Goal: Use online tool/utility: Utilize a website feature to perform a specific function

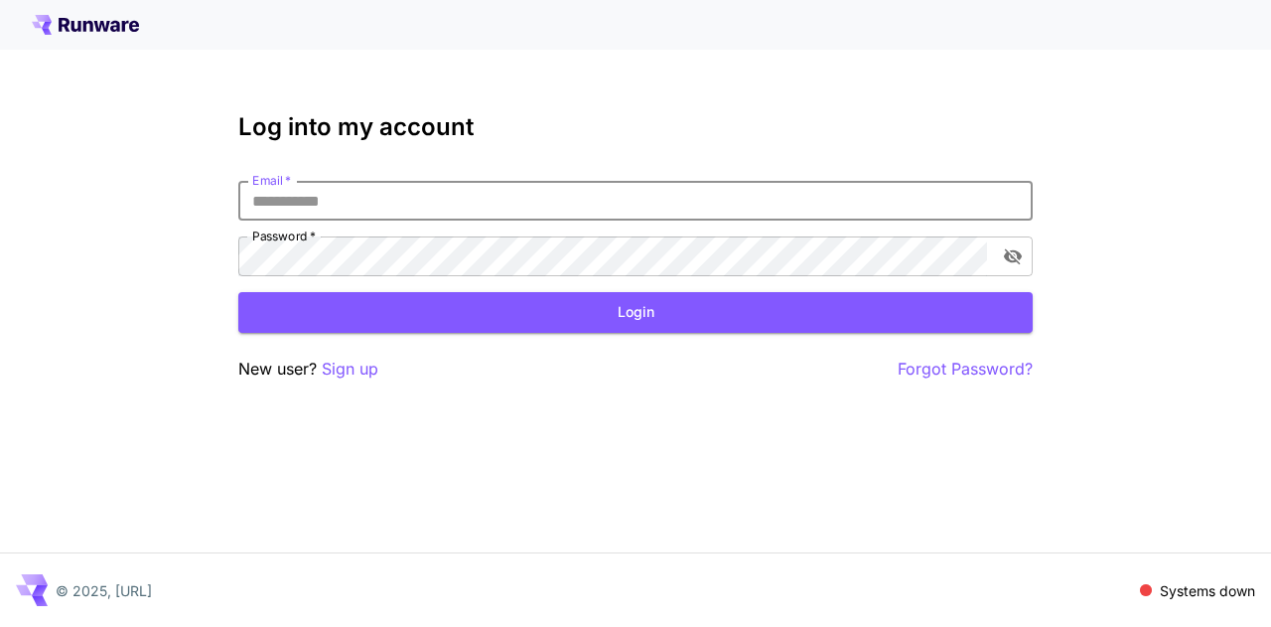
drag, startPoint x: 0, startPoint y: 0, endPoint x: 640, endPoint y: 211, distance: 674.4
click at [640, 211] on input "Email   *" at bounding box center [635, 201] width 794 height 40
type input "**********"
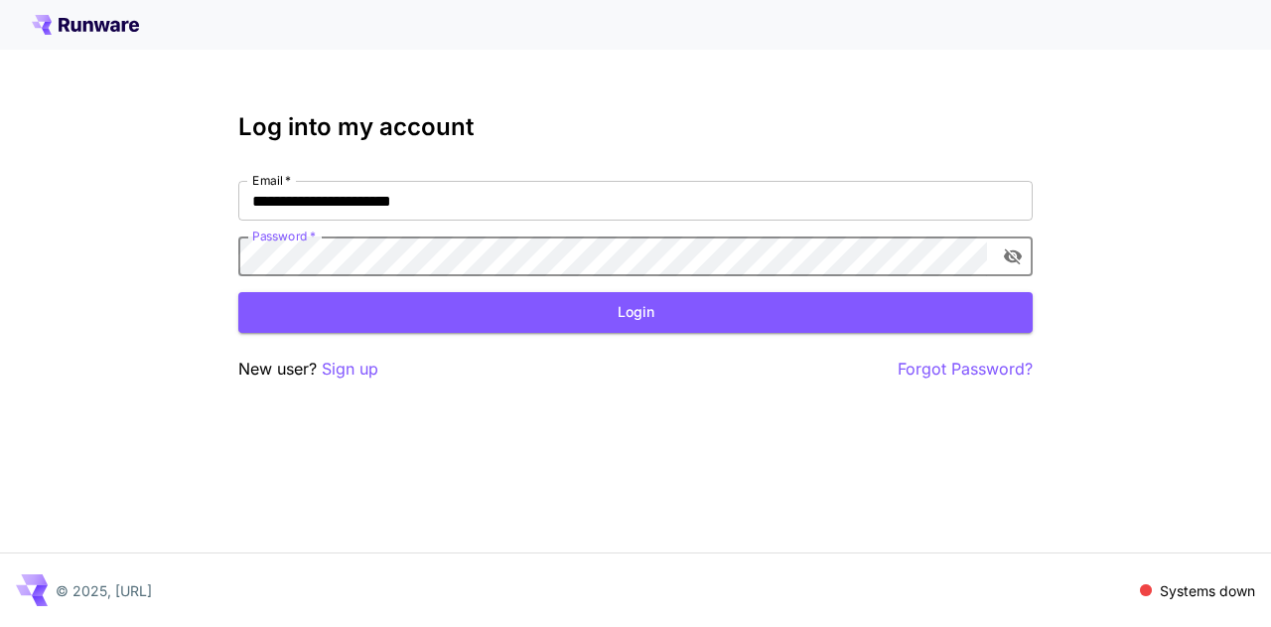
click button "Login" at bounding box center [635, 312] width 794 height 41
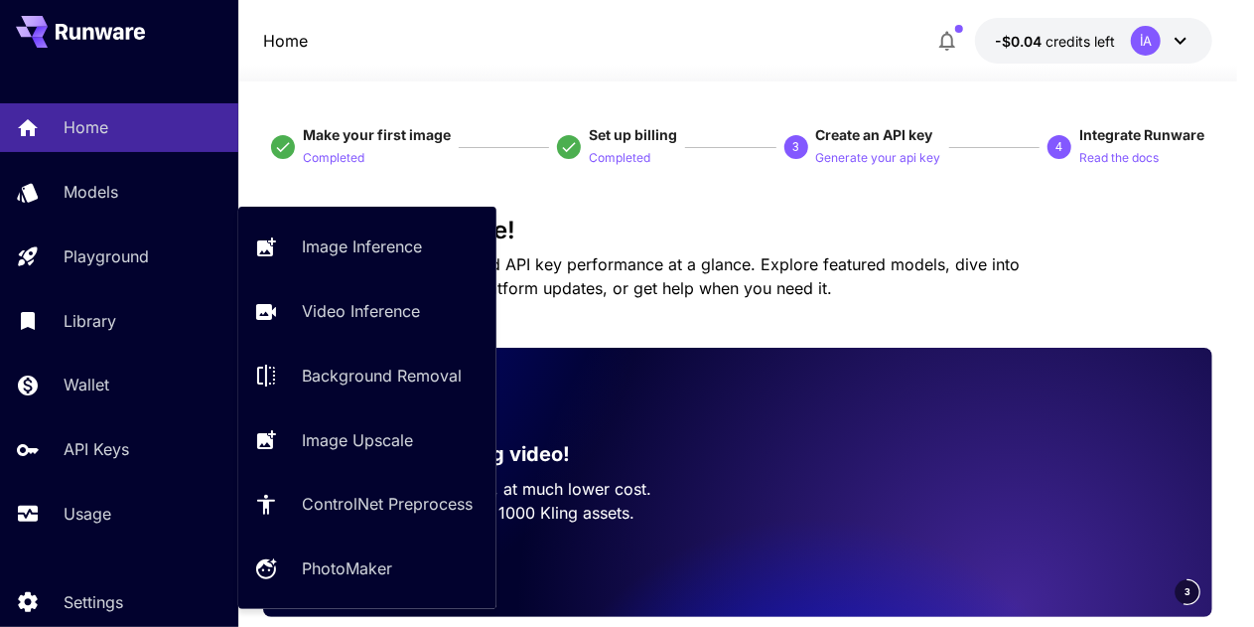
click at [129, 262] on p "Playground" at bounding box center [106, 256] width 85 height 24
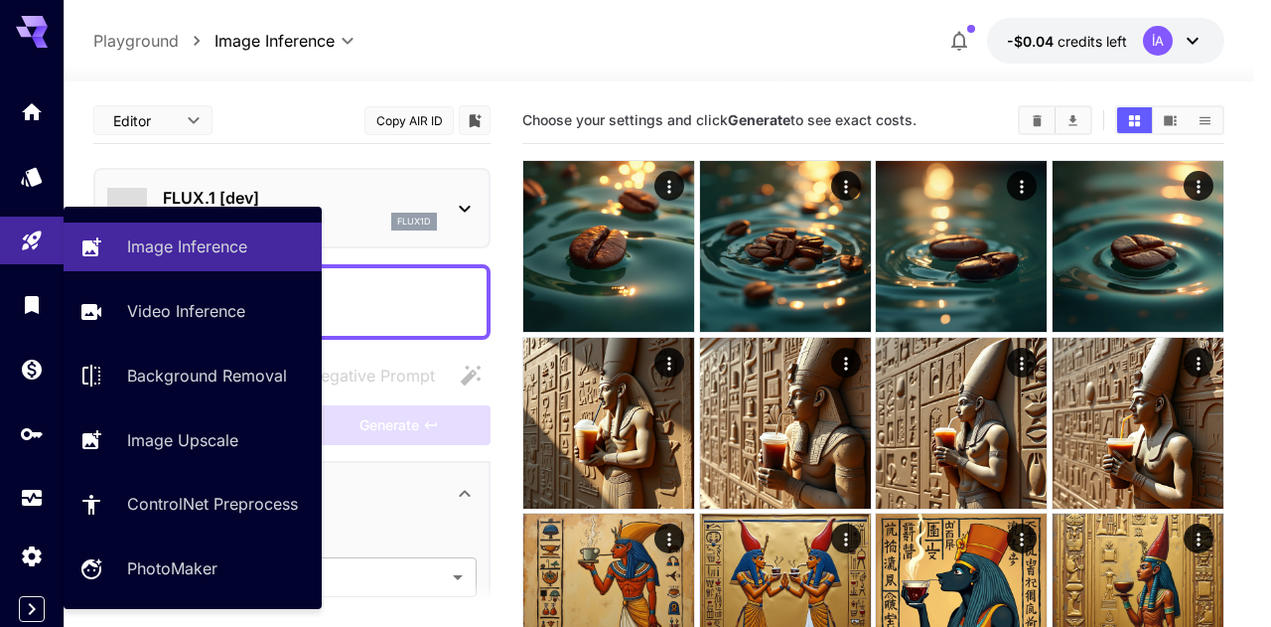
type input "**********"
click at [310, 105] on div "Editor **** ​ Copy AIR ID" at bounding box center [291, 120] width 397 height 47
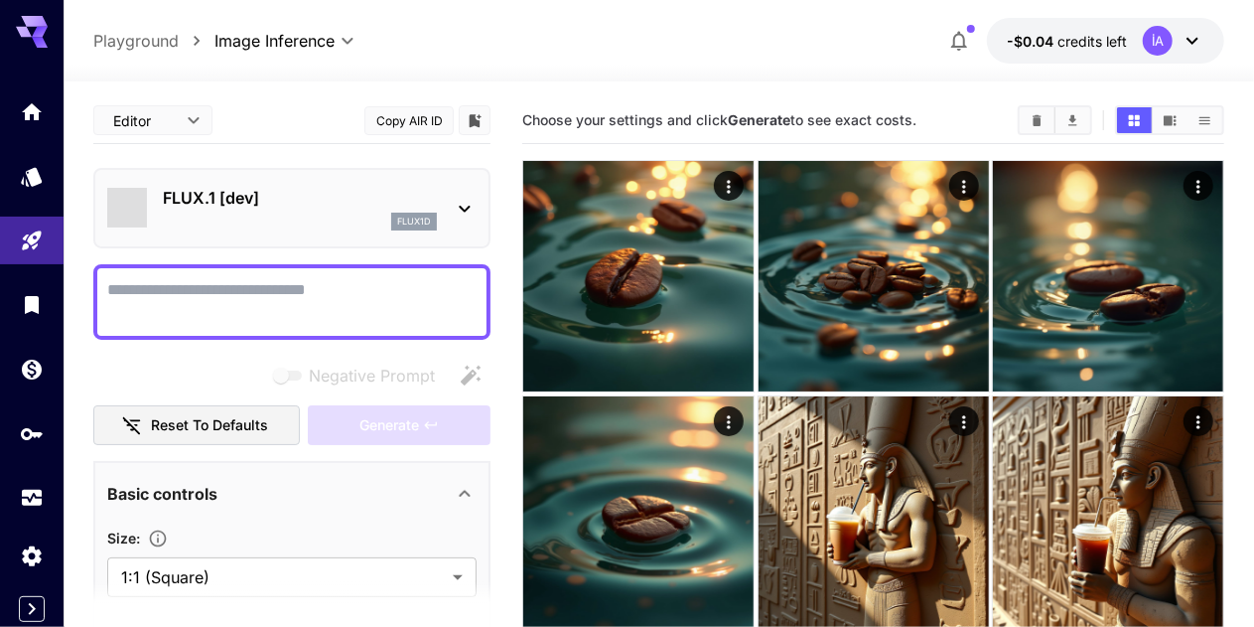
click at [396, 291] on textarea "Negative Prompt" at bounding box center [291, 302] width 369 height 48
click at [349, 296] on textarea "Negative Prompt" at bounding box center [291, 302] width 369 height 48
paste textarea "**********"
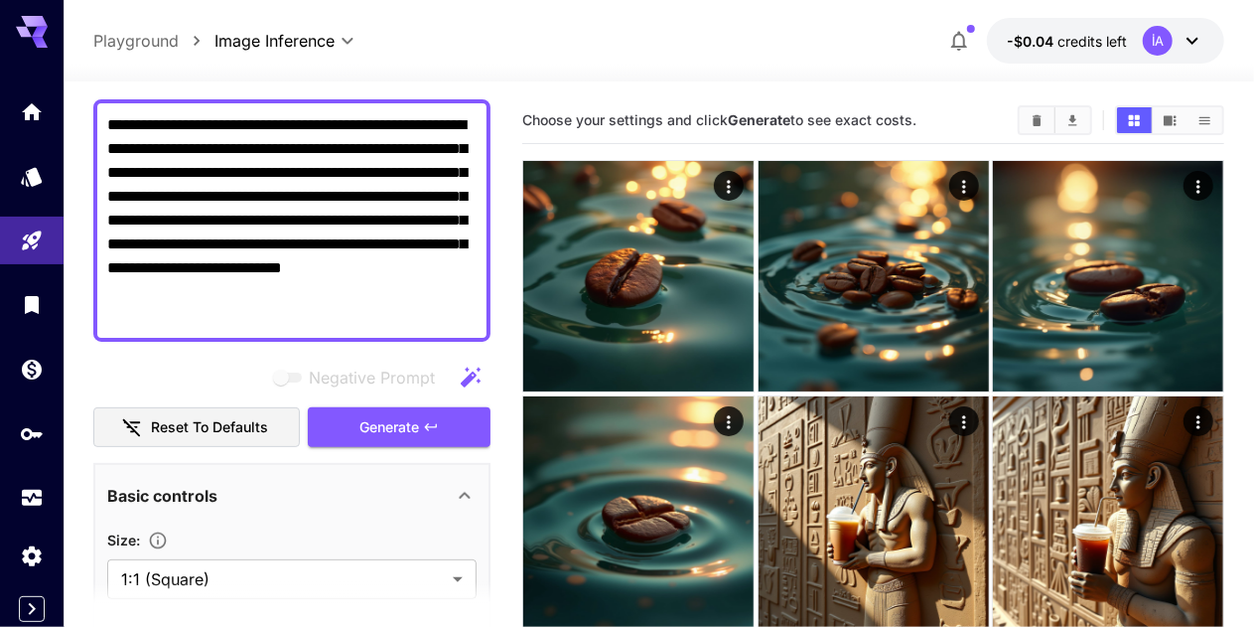
scroll to position [199, 0]
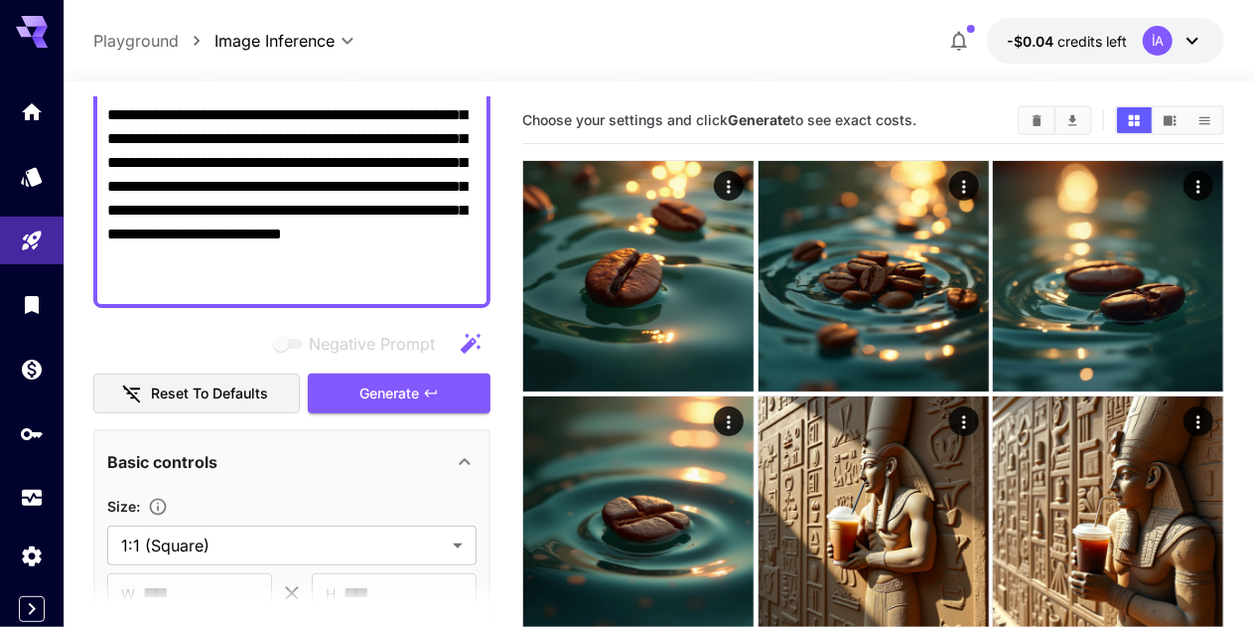
type textarea "**********"
click at [389, 388] on span "Generate" at bounding box center [389, 393] width 60 height 25
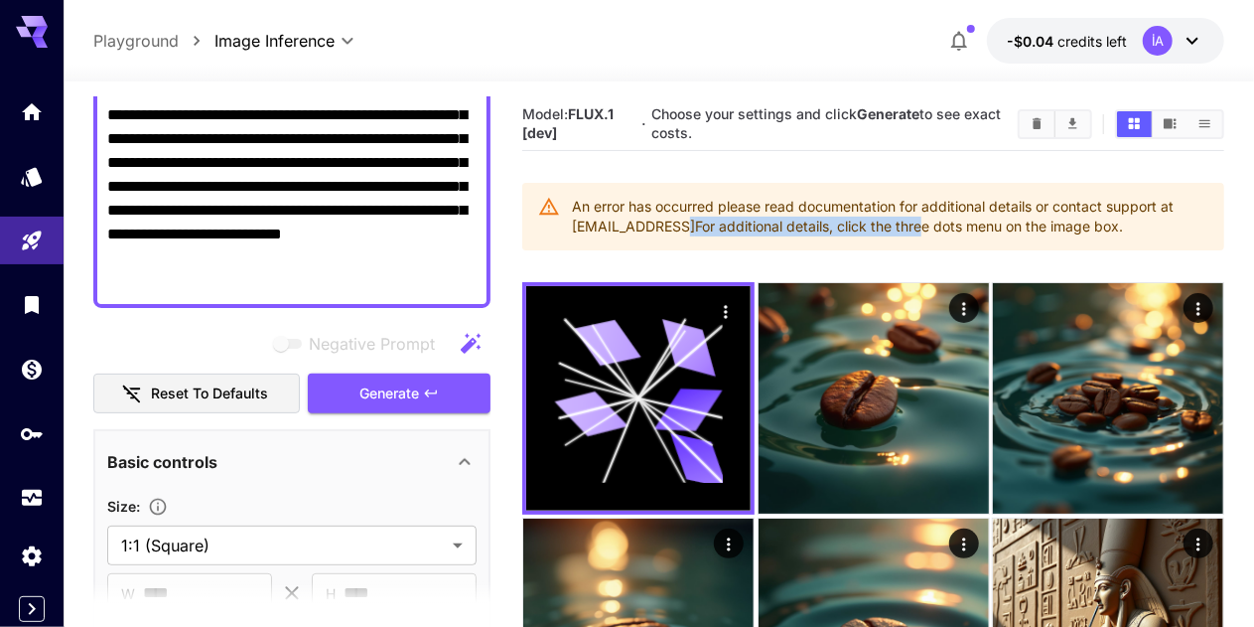
drag, startPoint x: 680, startPoint y: 220, endPoint x: 946, endPoint y: 226, distance: 266.2
click at [944, 226] on div "An error has occurred please read documentation for additional details or conta…" at bounding box center [890, 217] width 636 height 56
click at [964, 228] on div "An error has occurred please read documentation for additional details or conta…" at bounding box center [890, 217] width 636 height 56
drag, startPoint x: 1157, startPoint y: 229, endPoint x: 586, endPoint y: 208, distance: 571.3
click at [585, 209] on div "An error has occurred please read documentation for additional details or conta…" at bounding box center [890, 217] width 636 height 56
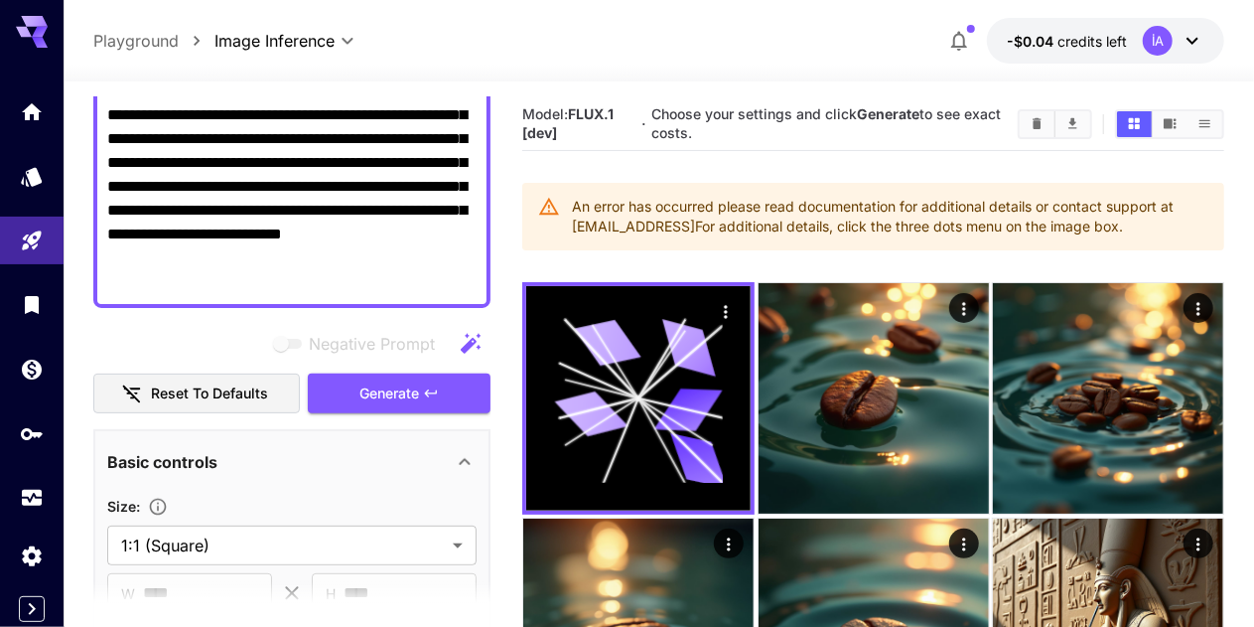
click at [721, 217] on div "An error has occurred please read documentation for additional details or conta…" at bounding box center [890, 217] width 636 height 56
click at [1058, 45] on span "credits left" at bounding box center [1092, 41] width 70 height 17
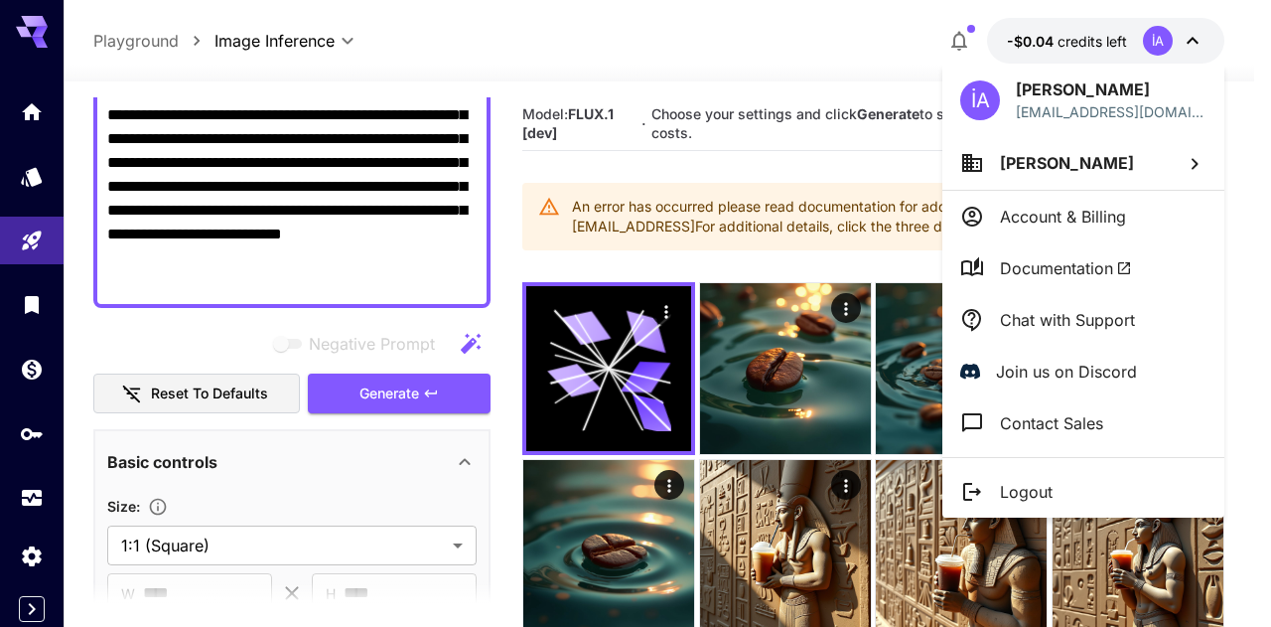
click at [28, 313] on div at bounding box center [635, 313] width 1271 height 627
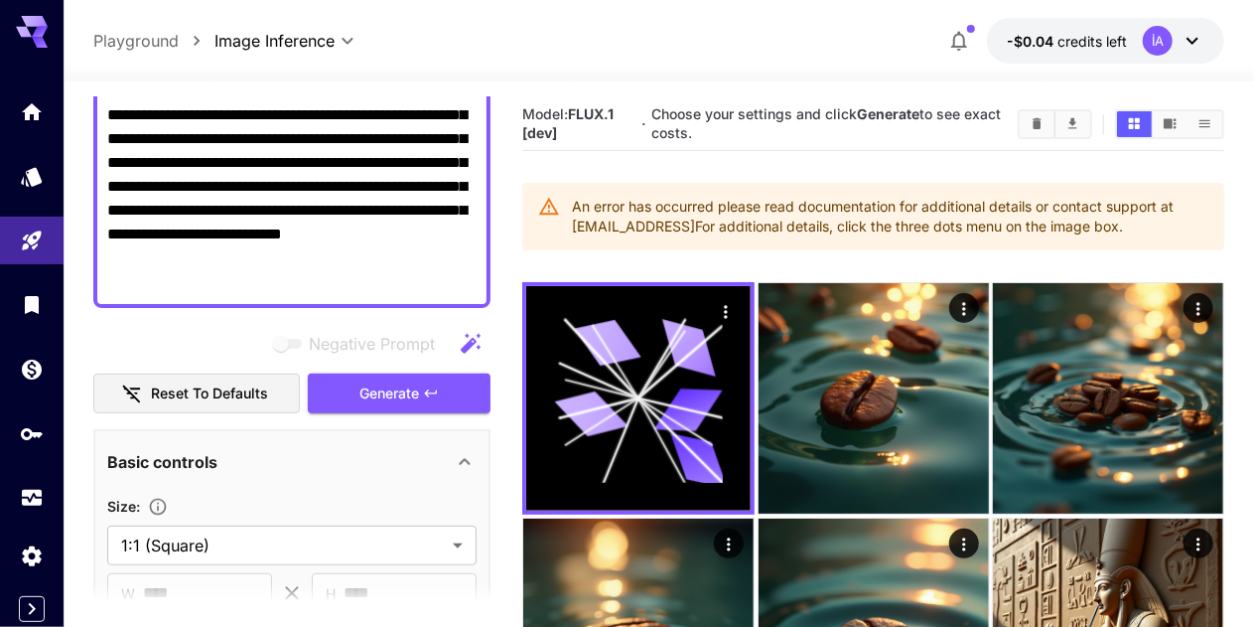
click at [29, 372] on icon "Wallet" at bounding box center [32, 369] width 20 height 20
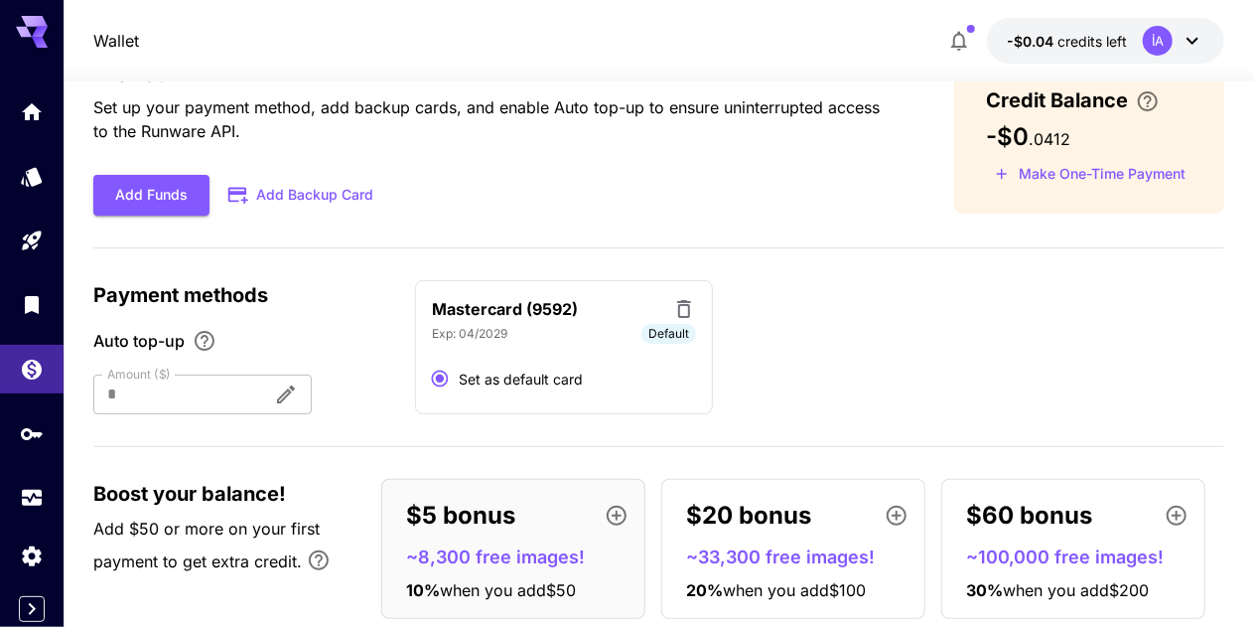
scroll to position [99, 0]
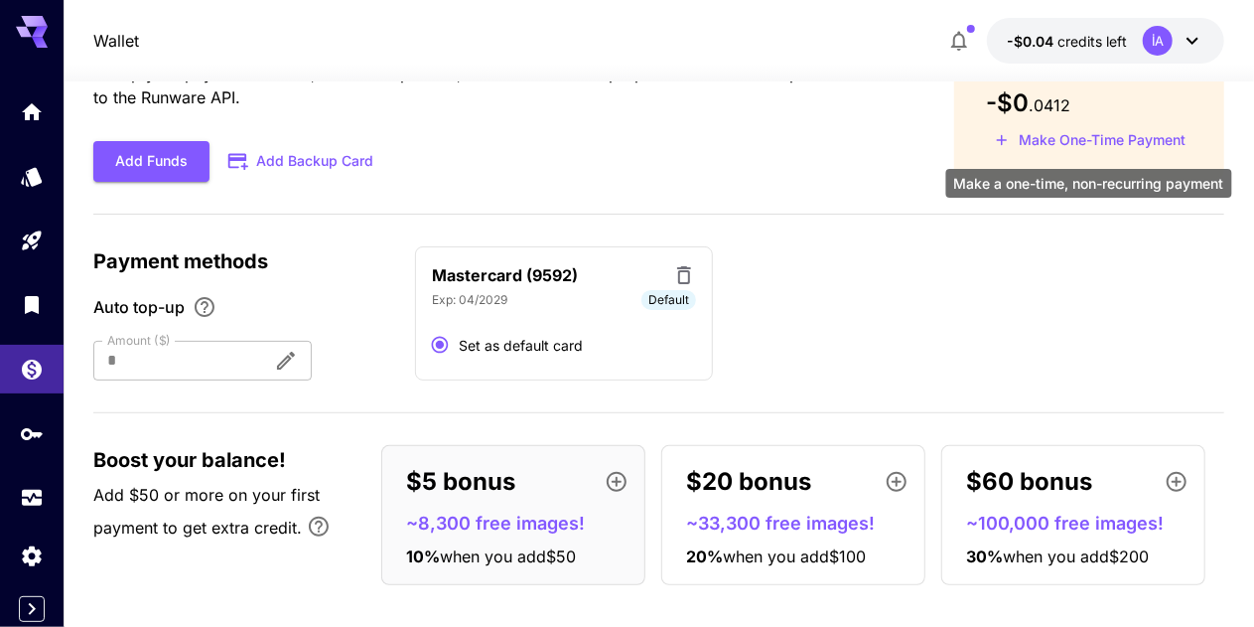
click at [1105, 131] on button "Make One-Time Payment" at bounding box center [1090, 140] width 209 height 31
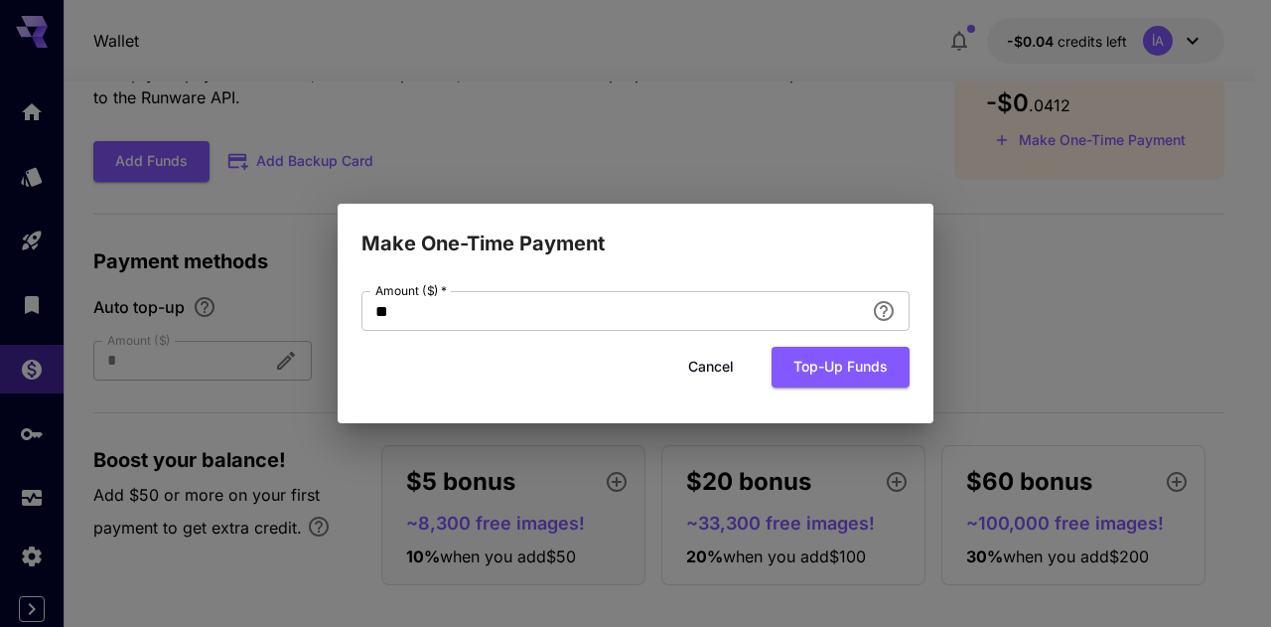
click at [486, 318] on input "**" at bounding box center [612, 311] width 502 height 40
type input "*"
click at [886, 307] on icon "Add an amount to top up your credit balance." at bounding box center [884, 311] width 24 height 24
click at [753, 260] on div "Amount ($)   * * Amount ($)   * Cancel Top-up funds" at bounding box center [636, 341] width 596 height 164
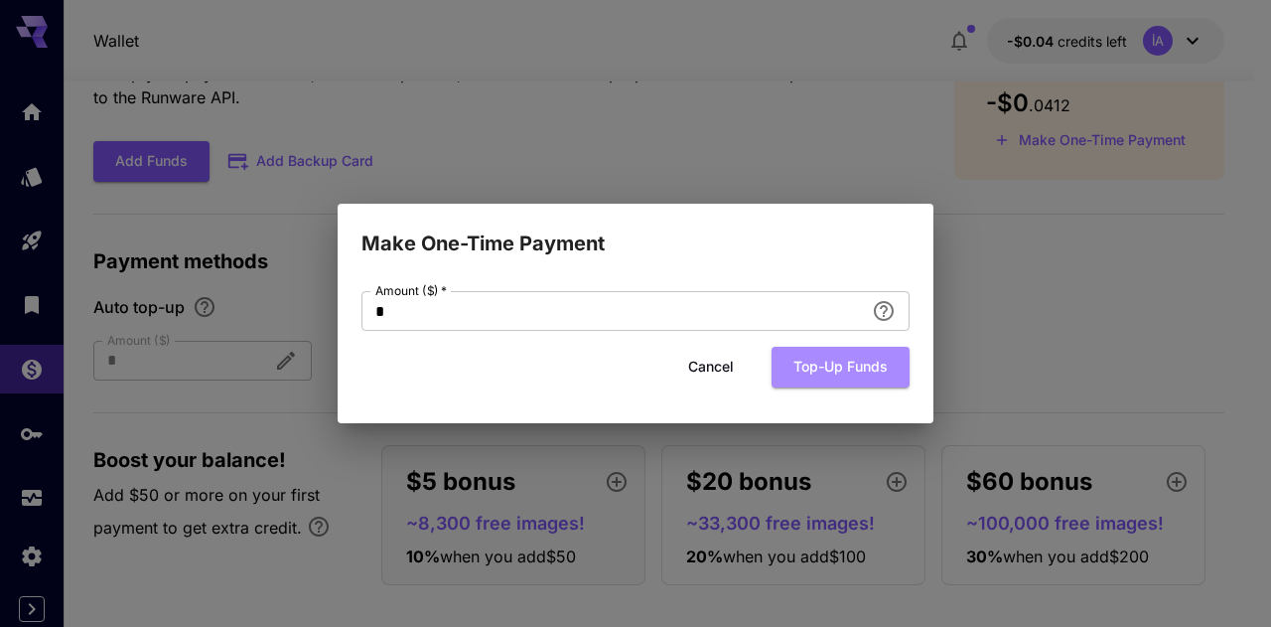
click at [836, 362] on button "Top-up funds" at bounding box center [840, 367] width 138 height 41
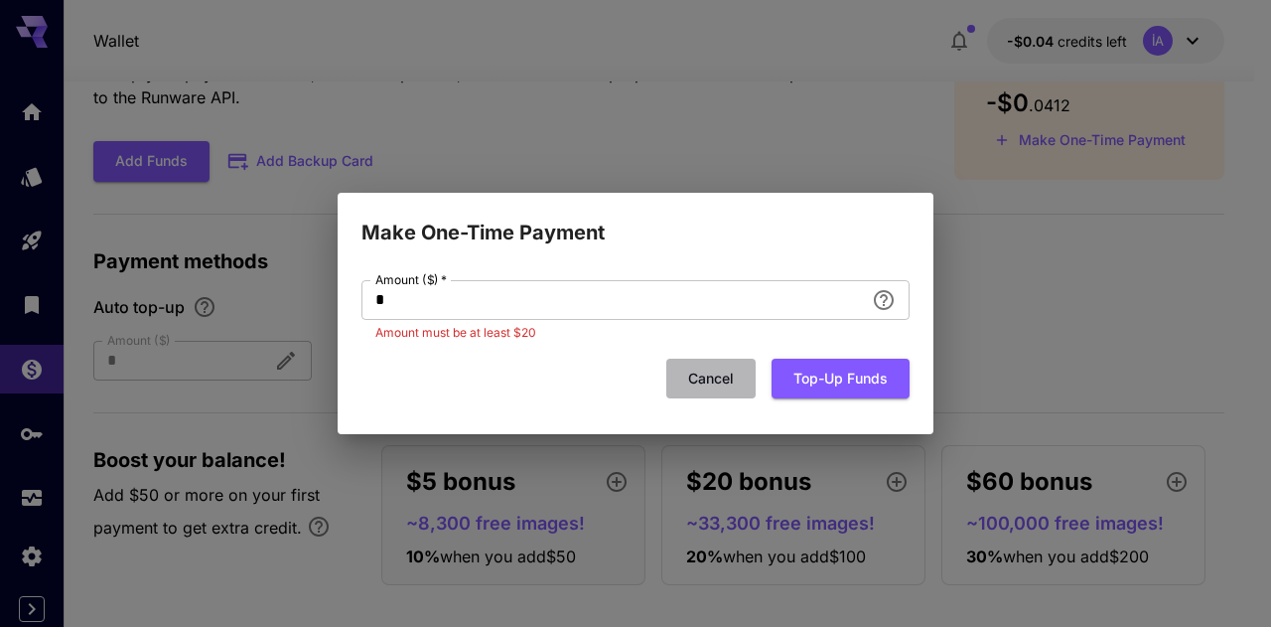
click at [712, 376] on button "Cancel" at bounding box center [710, 378] width 89 height 41
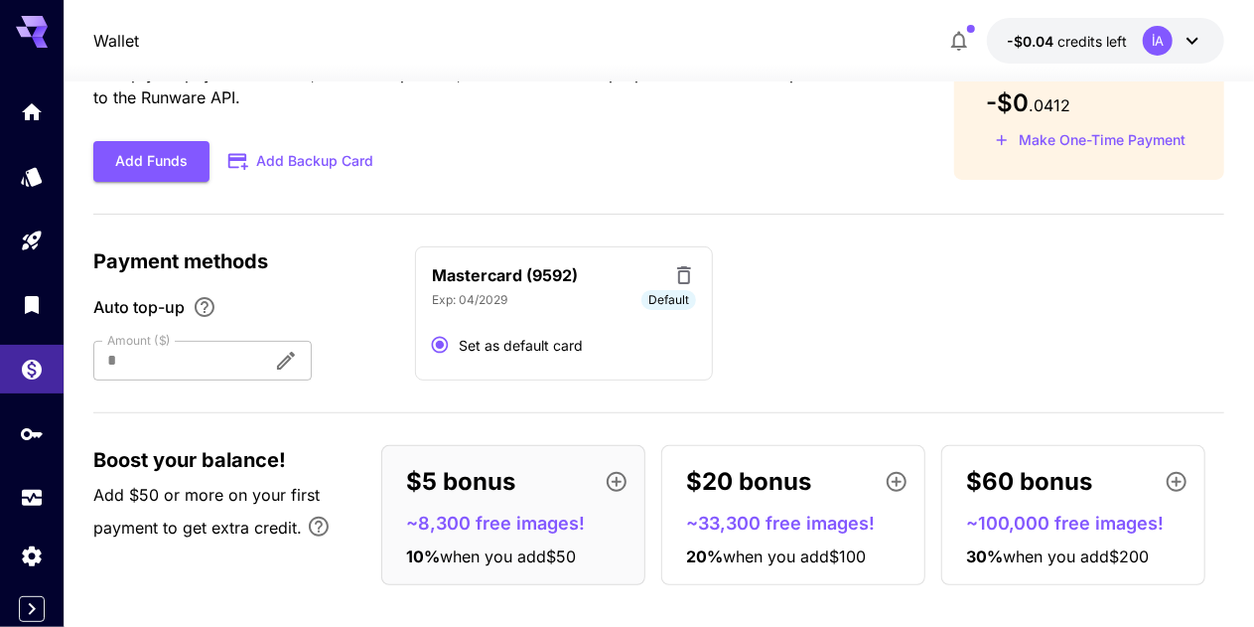
scroll to position [0, 0]
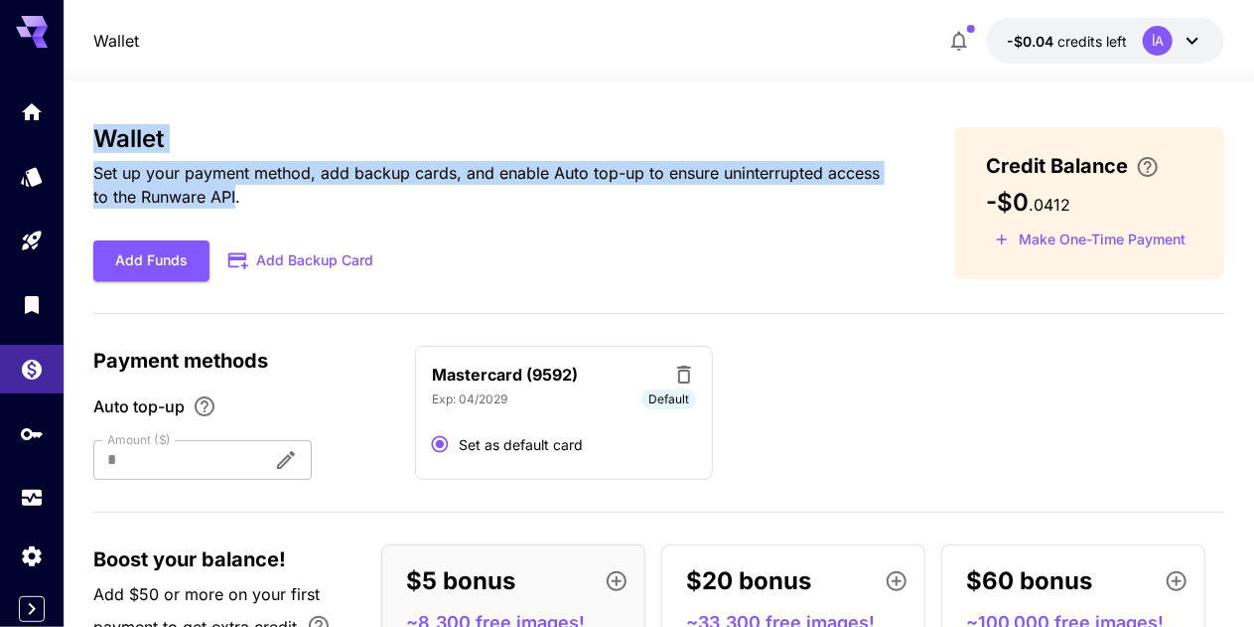
drag, startPoint x: 238, startPoint y: 199, endPoint x: 99, endPoint y: 139, distance: 151.2
click at [98, 139] on div "Wallet Set up your payment method, add backup cards, and enable Auto top-up to …" at bounding box center [491, 203] width 797 height 156
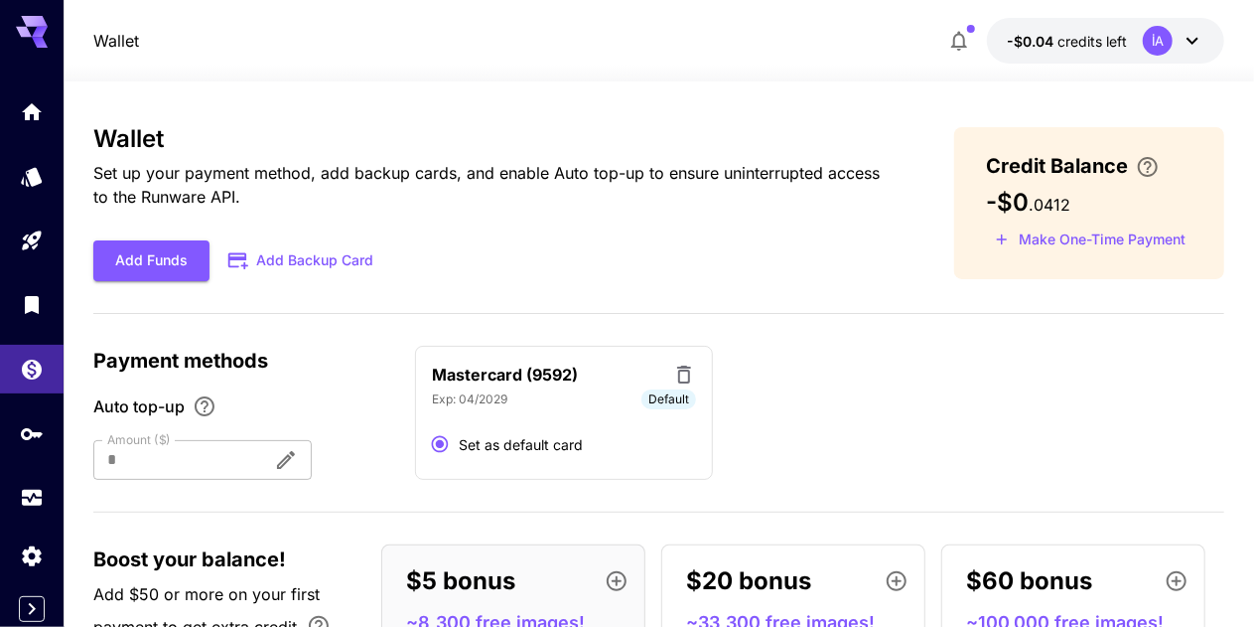
drag, startPoint x: 240, startPoint y: 196, endPoint x: 100, endPoint y: 130, distance: 154.6
click at [240, 196] on p "Set up your payment method, add backup cards, and enable Auto top-up to ensure …" at bounding box center [491, 185] width 797 height 48
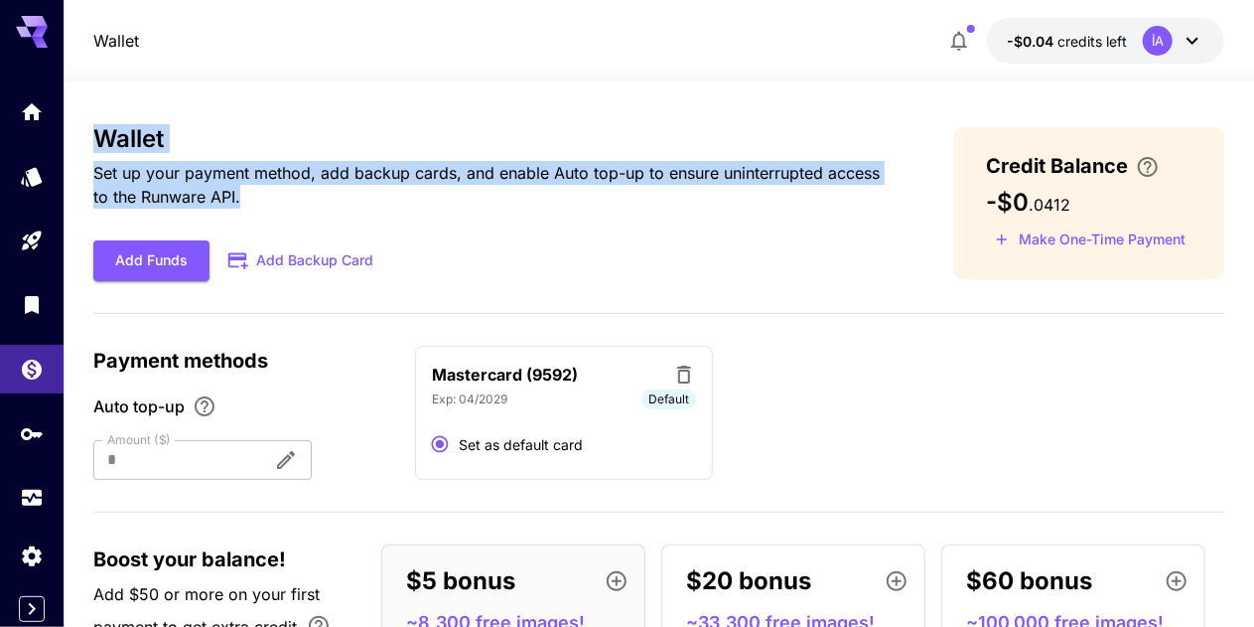
click at [240, 131] on h3 "Wallet" at bounding box center [491, 139] width 797 height 28
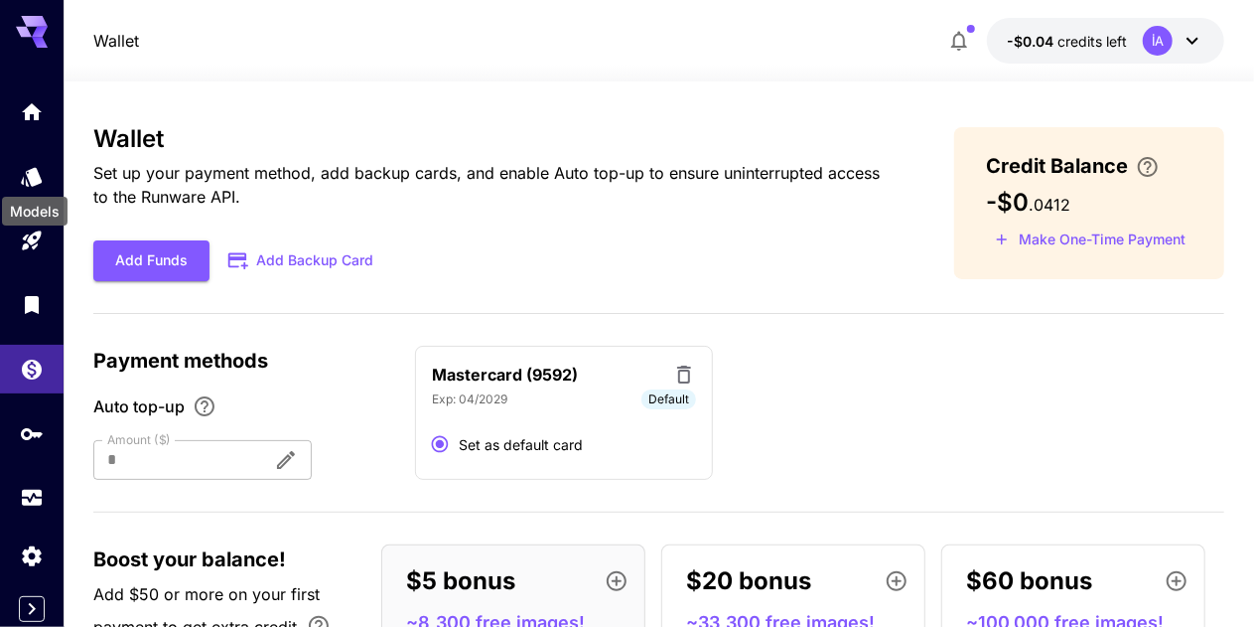
click at [22, 173] on icon "Models" at bounding box center [32, 177] width 24 height 24
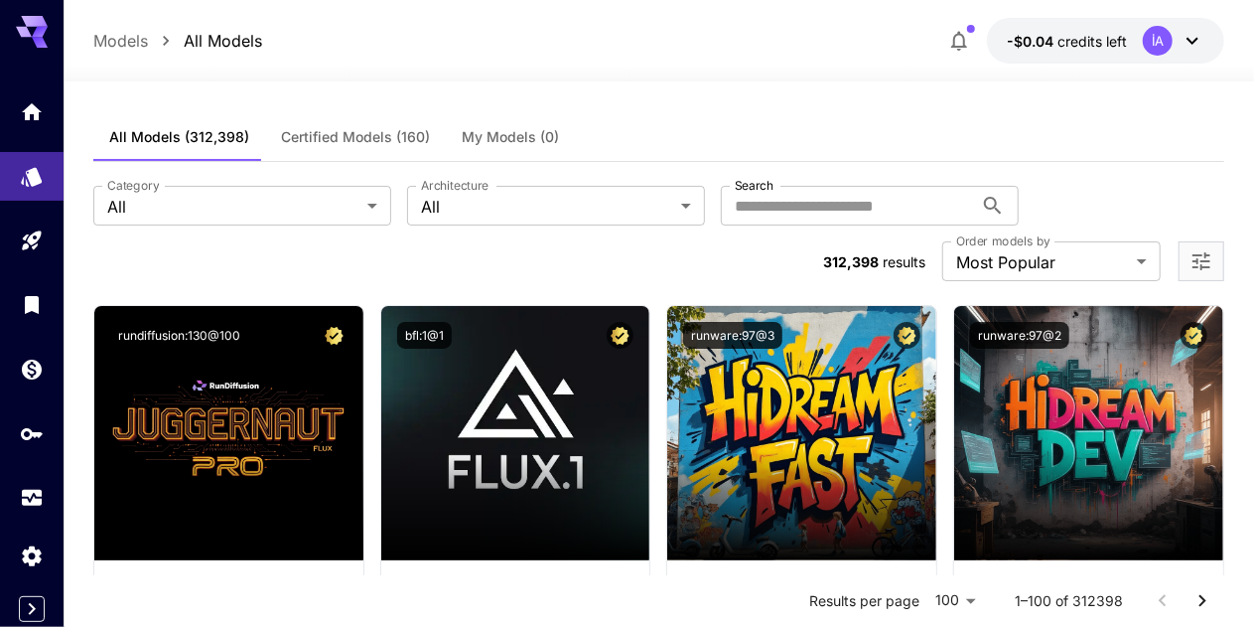
click at [510, 329] on div "Launch in Playground" at bounding box center [515, 433] width 269 height 254
click at [490, 425] on span "Launch in Playground" at bounding box center [504, 433] width 149 height 17
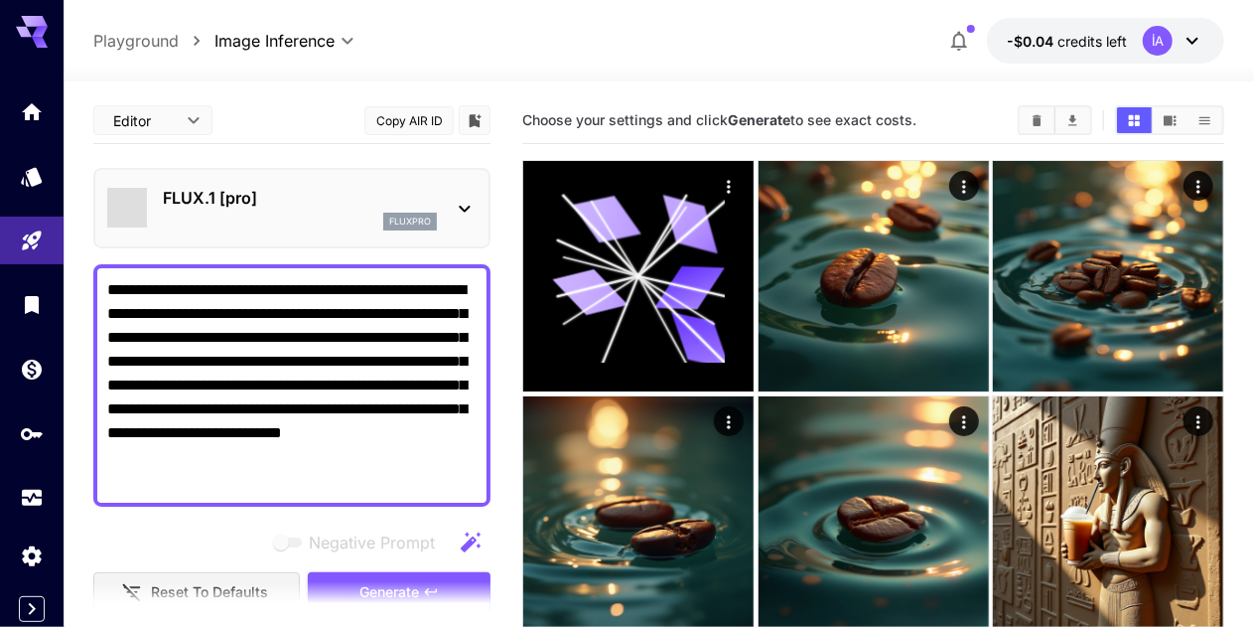
type input "**"
click at [349, 213] on div "fluxpro" at bounding box center [300, 221] width 274 height 18
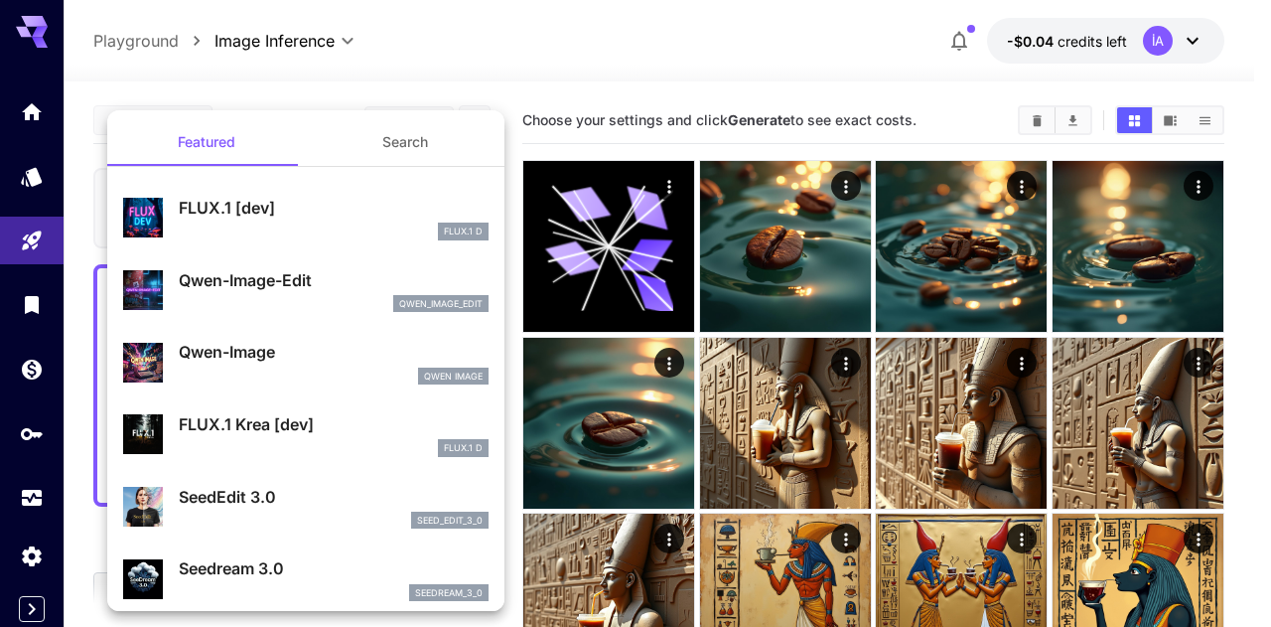
click at [776, 248] on div at bounding box center [635, 313] width 1271 height 627
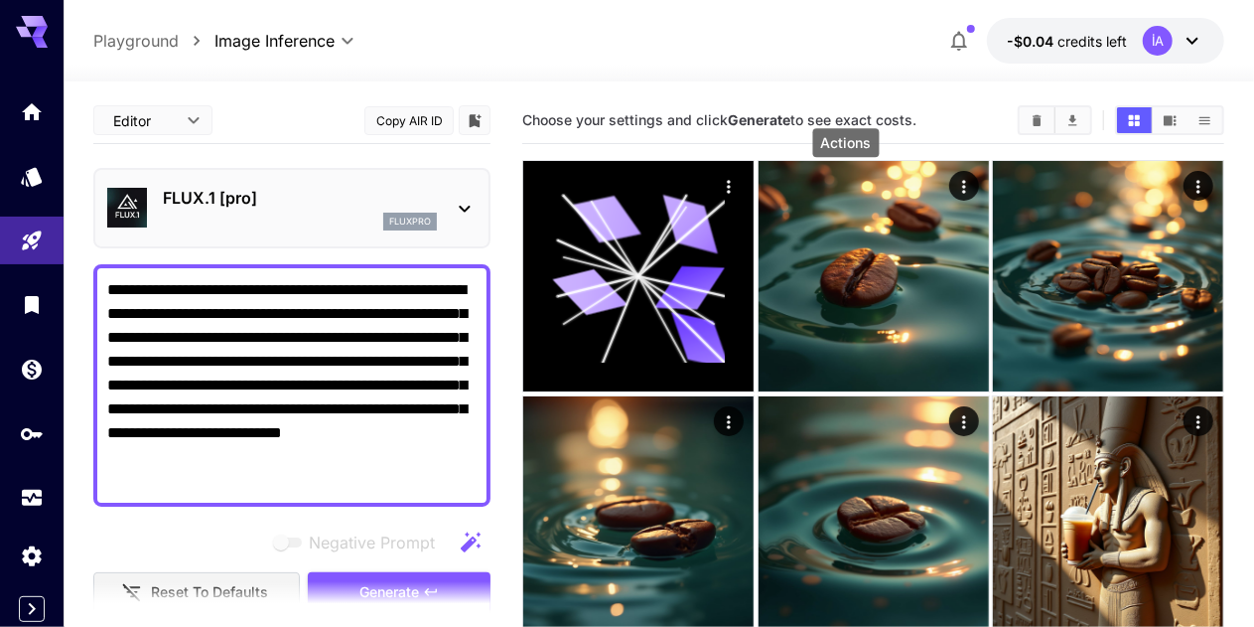
click at [953, 192] on icon "Actions" at bounding box center [963, 187] width 20 height 20
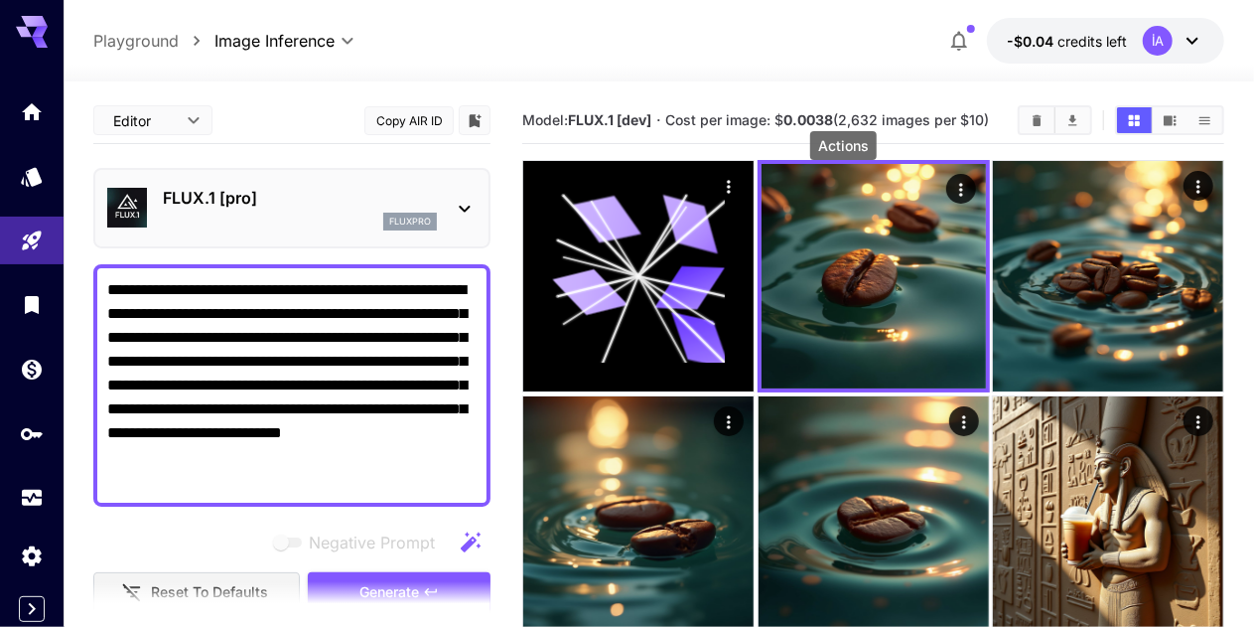
click at [760, 68] on div at bounding box center [659, 70] width 1190 height 24
click at [762, 51] on div "**********" at bounding box center [658, 41] width 1131 height 46
click at [677, 67] on div at bounding box center [659, 70] width 1190 height 24
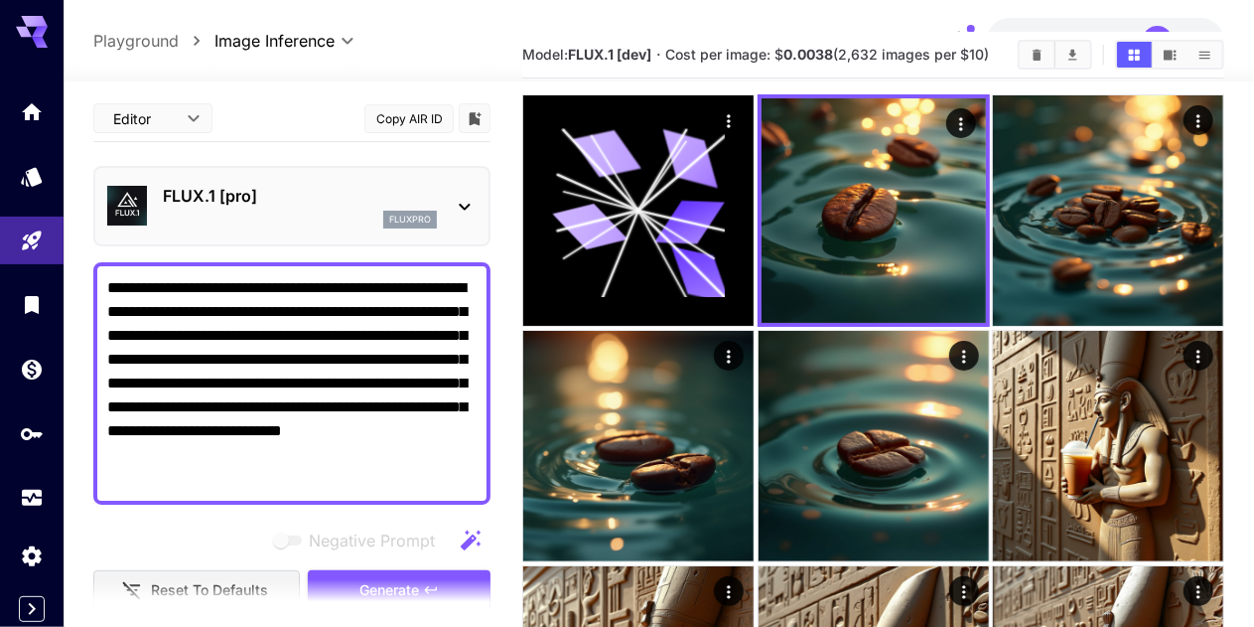
scroll to position [99, 0]
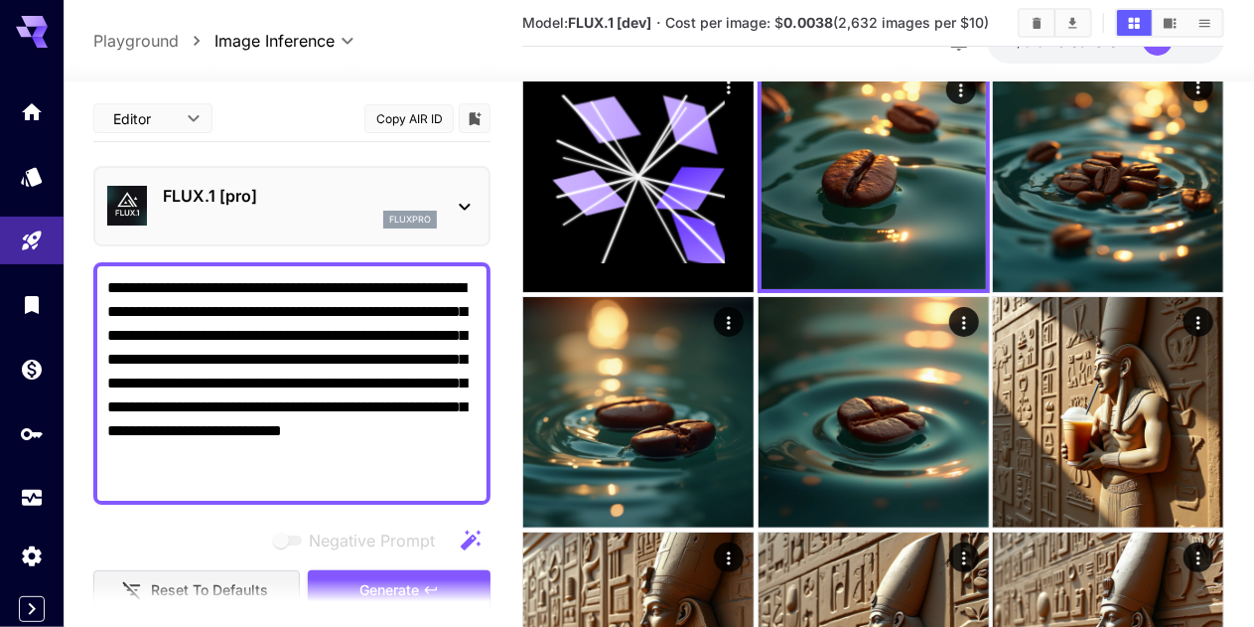
click at [759, 321] on img at bounding box center [874, 412] width 230 height 230
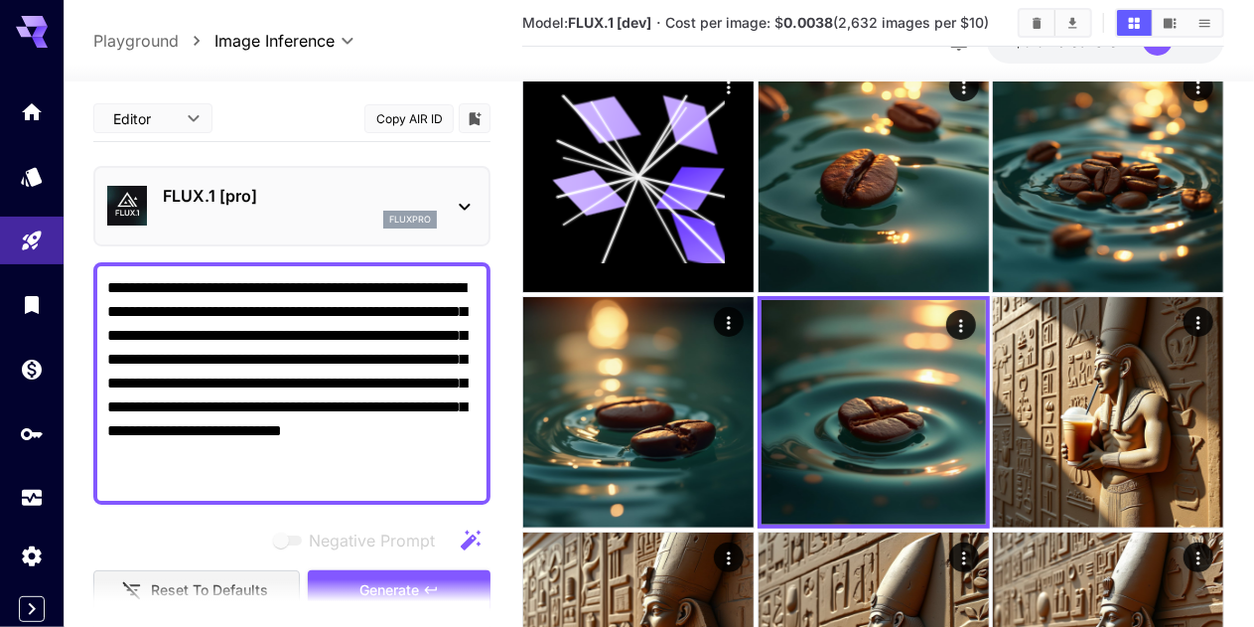
click at [0, 0] on icon "Open in fullscreen" at bounding box center [0, 0] width 0 height 0
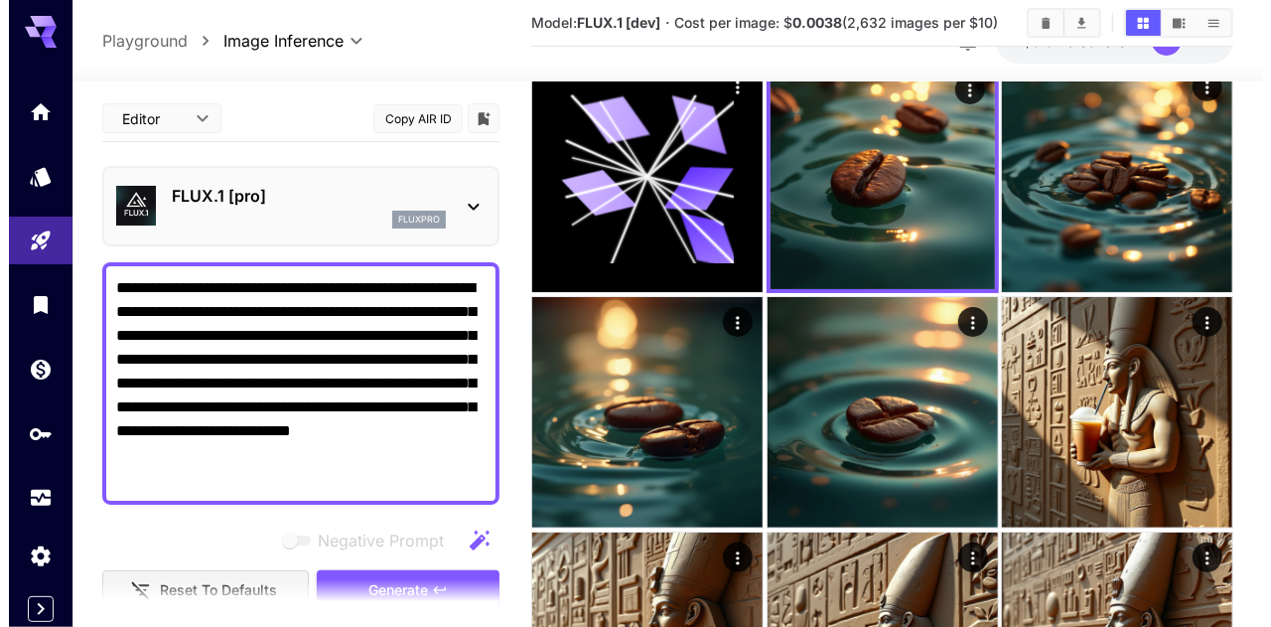
scroll to position [0, 0]
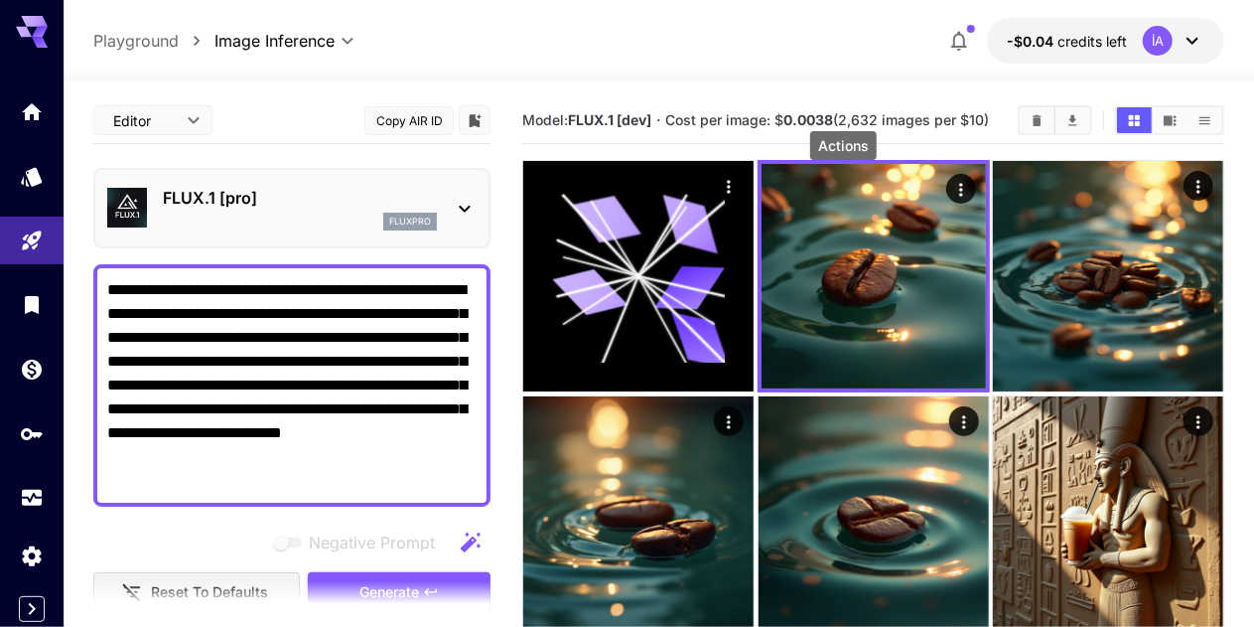
click at [950, 187] on icon "Actions" at bounding box center [960, 190] width 20 height 20
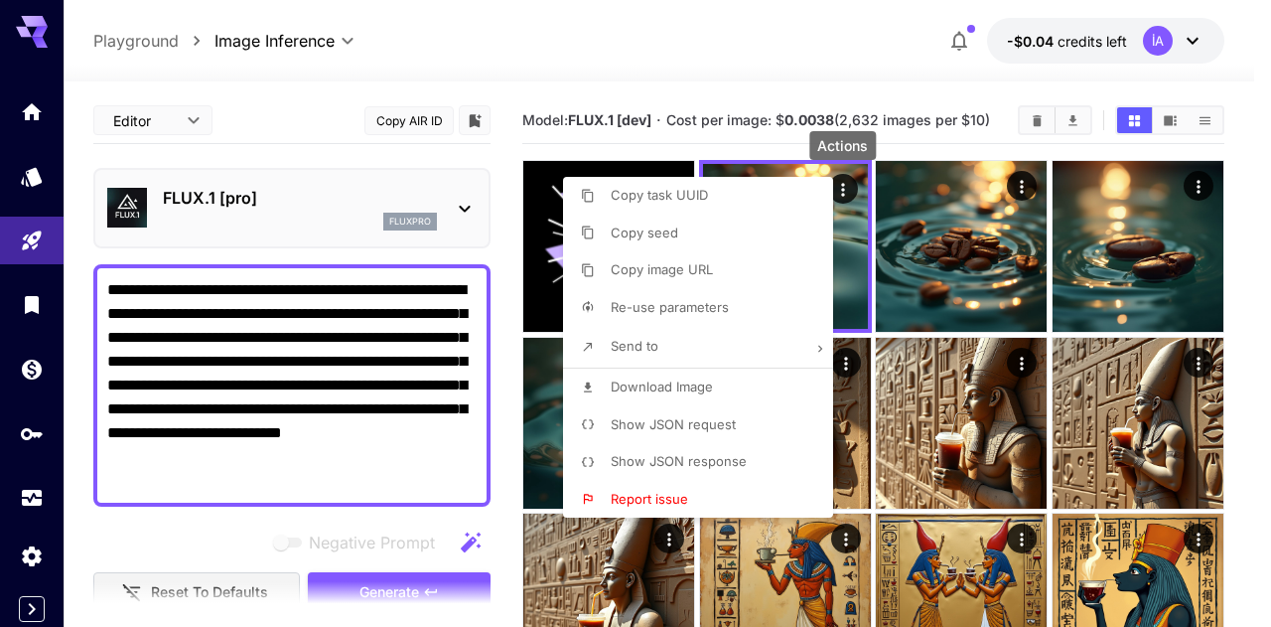
click at [700, 416] on span "Show JSON request" at bounding box center [673, 424] width 125 height 16
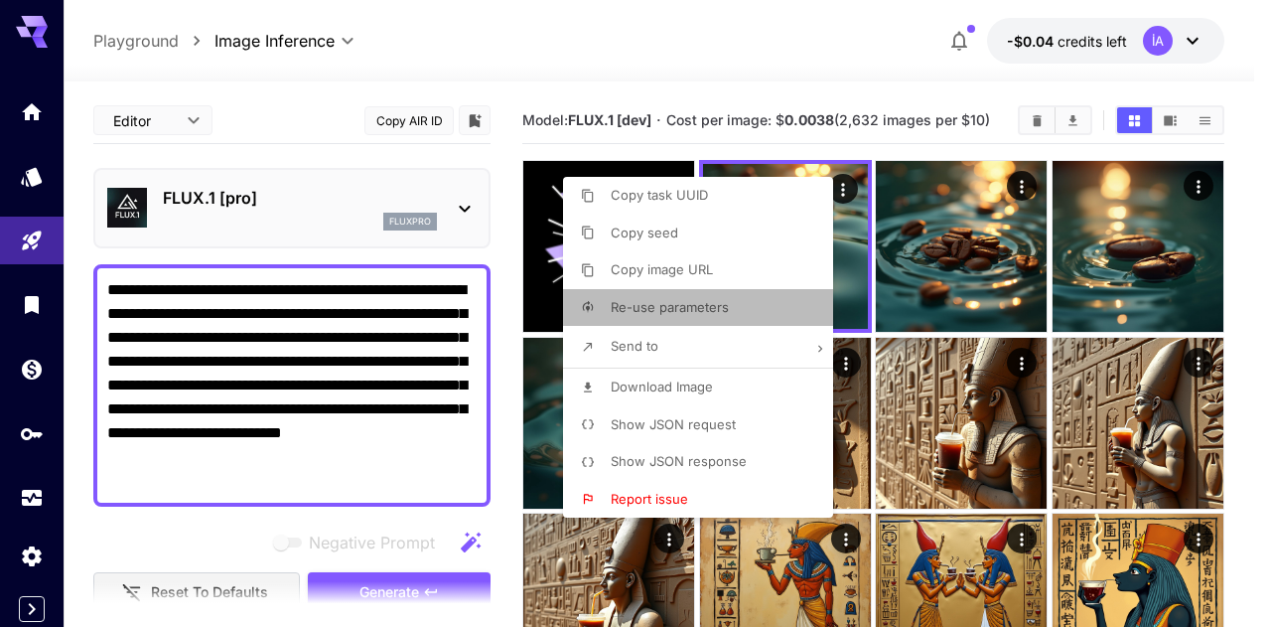
click at [687, 314] on span "Re-use parameters" at bounding box center [670, 307] width 118 height 16
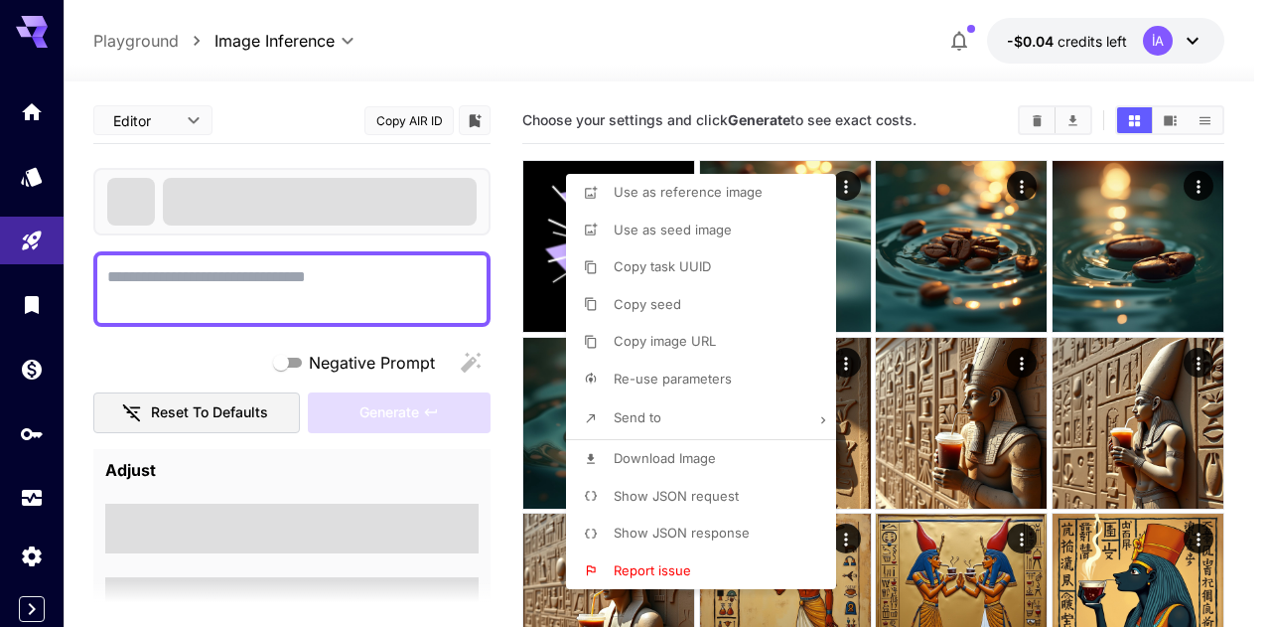
type textarea "**********"
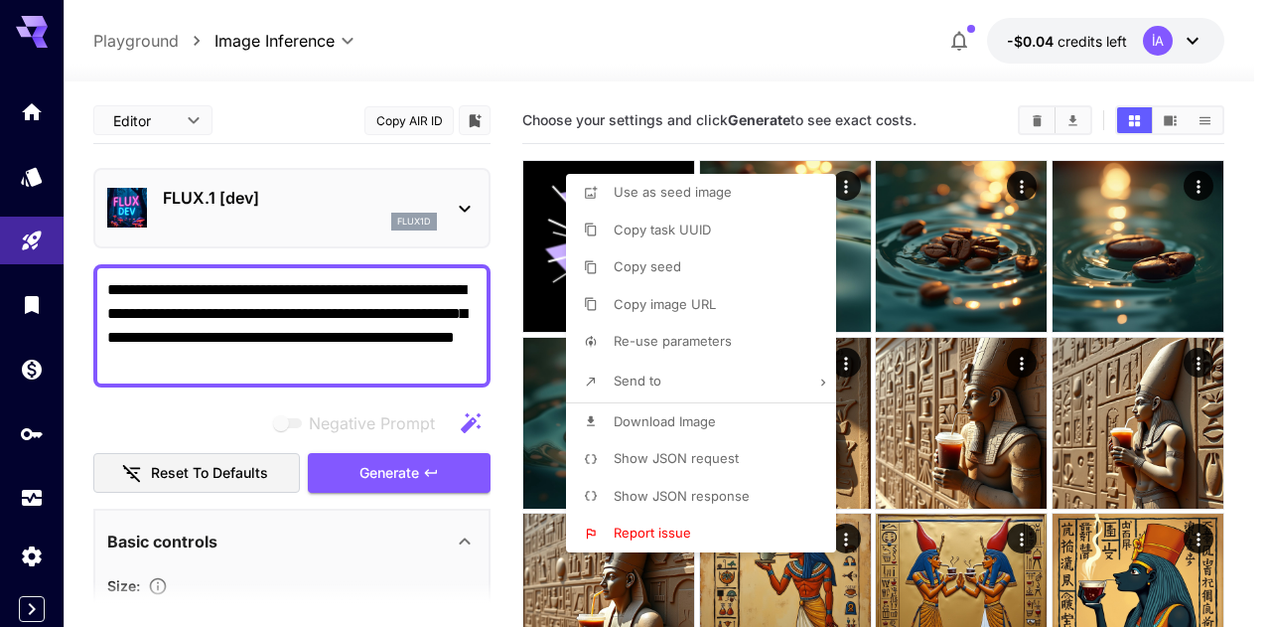
click at [797, 57] on div at bounding box center [635, 313] width 1271 height 627
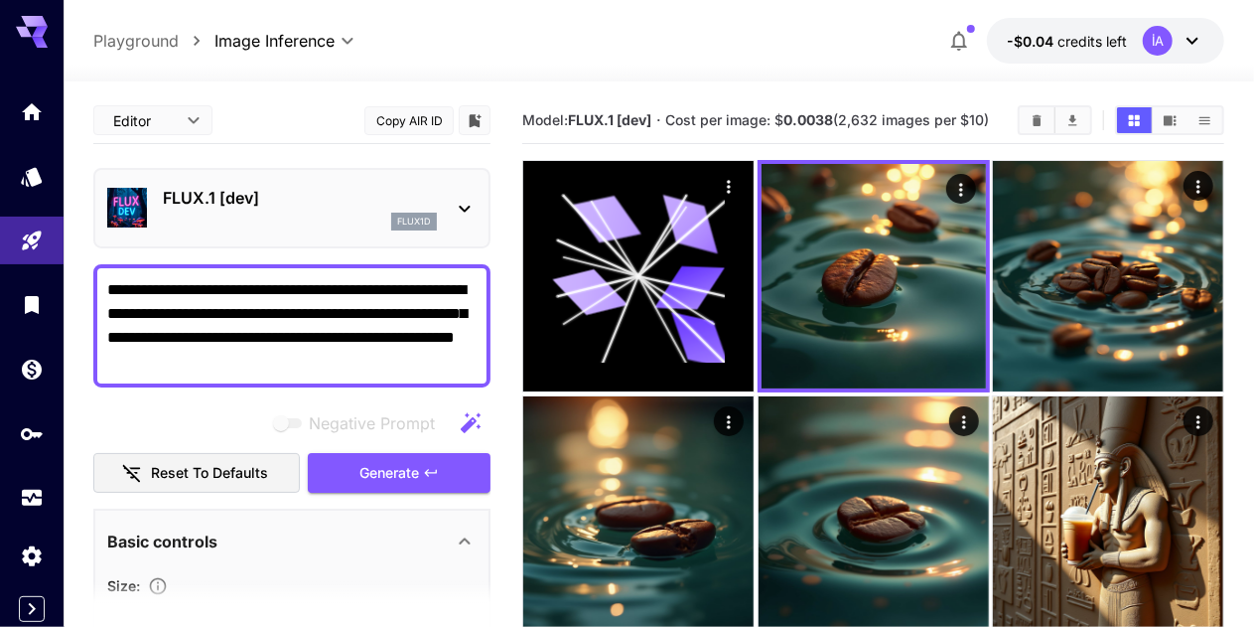
click at [720, 70] on div at bounding box center [659, 70] width 1190 height 24
click at [382, 356] on textarea "**********" at bounding box center [291, 325] width 369 height 95
drag, startPoint x: 1010, startPoint y: 116, endPoint x: 667, endPoint y: 119, distance: 342.6
click at [670, 116] on div "Model: FLUX.1 [dev] · Cost per image: $ 0.0038 (2,632 images per $10)" at bounding box center [873, 120] width 702 height 30
click at [748, 72] on div at bounding box center [659, 70] width 1190 height 24
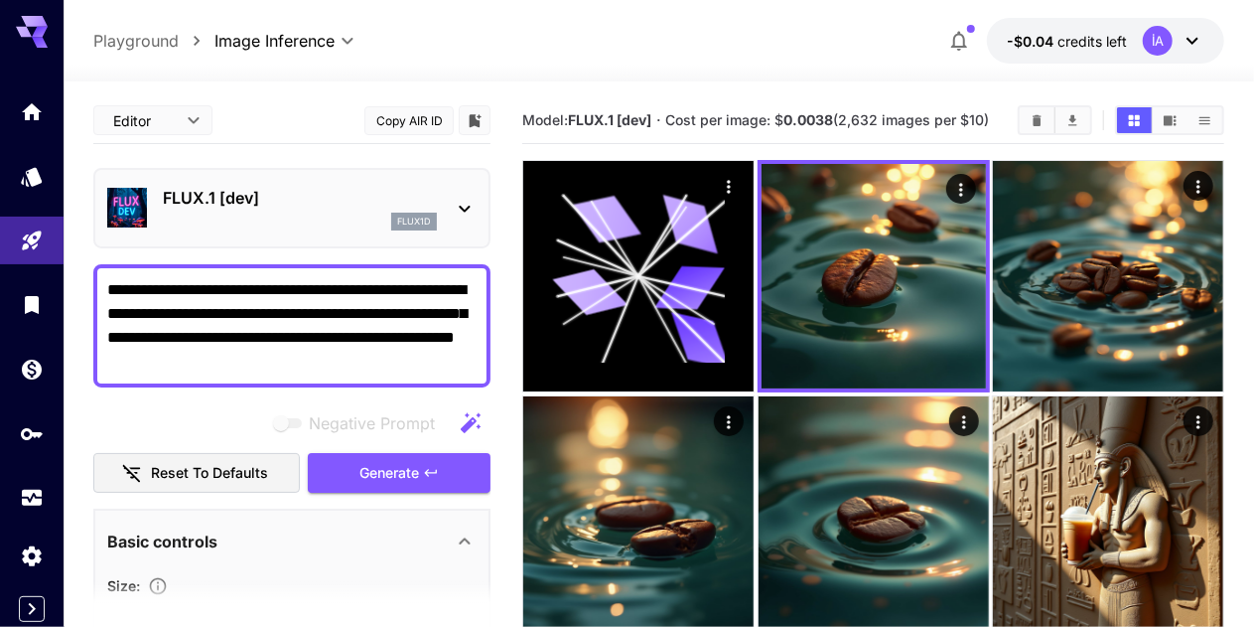
drag, startPoint x: 1001, startPoint y: 122, endPoint x: 674, endPoint y: 118, distance: 326.7
click at [673, 119] on section "Model: FLUX.1 [dev] · Cost per image: $ 0.0038 (2,632 images per $10)" at bounding box center [762, 120] width 480 height 24
click at [634, 67] on div at bounding box center [659, 70] width 1190 height 24
